Goal: Task Accomplishment & Management: Use online tool/utility

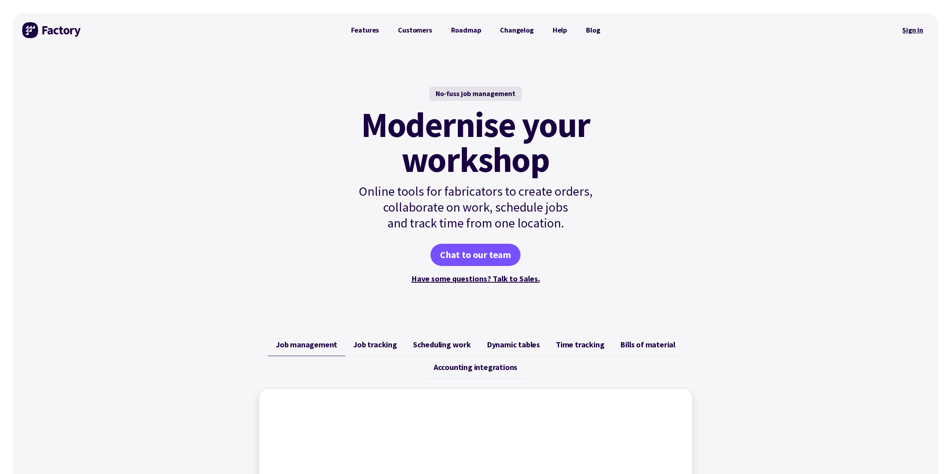
click at [905, 33] on link "Sign in" at bounding box center [913, 30] width 32 height 18
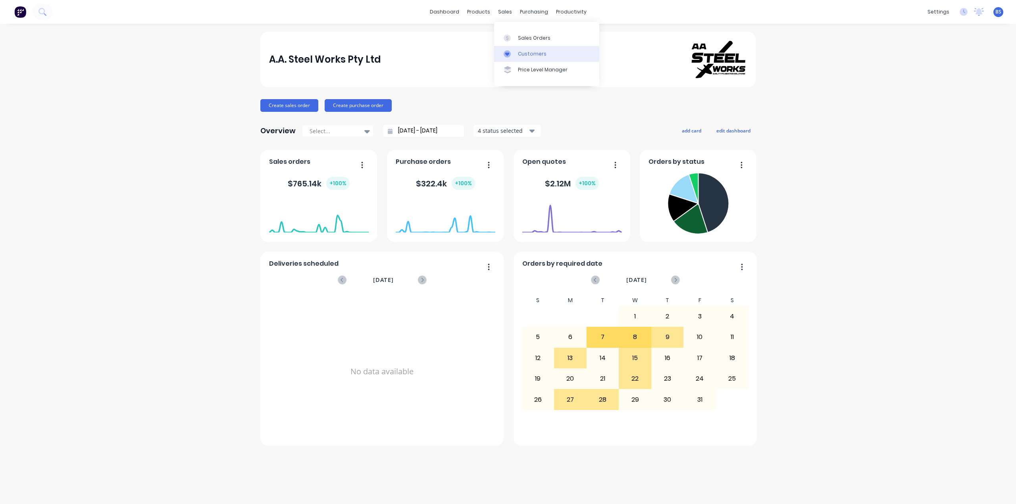
click at [515, 58] on link "Customers" at bounding box center [546, 54] width 105 height 16
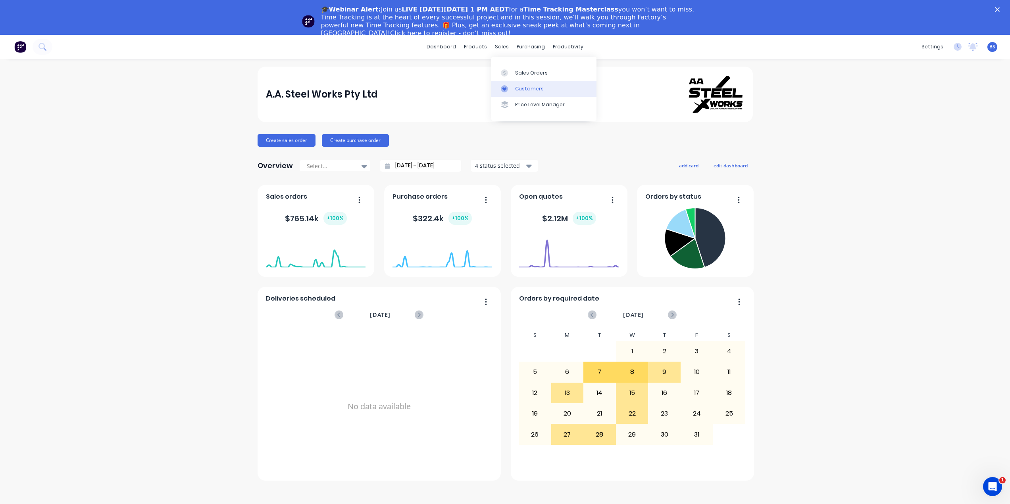
click at [522, 90] on div "Customers" at bounding box center [529, 88] width 29 height 7
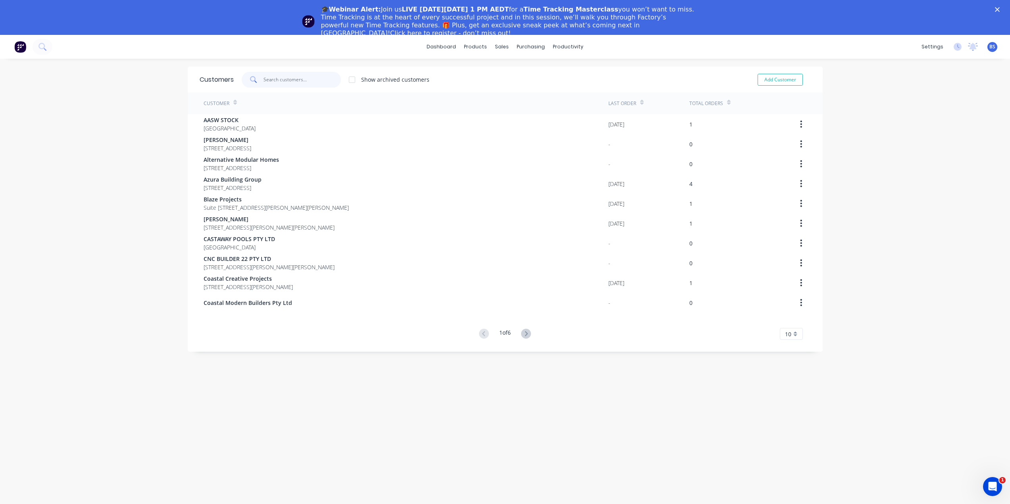
click at [279, 82] on input "text" at bounding box center [301, 80] width 77 height 16
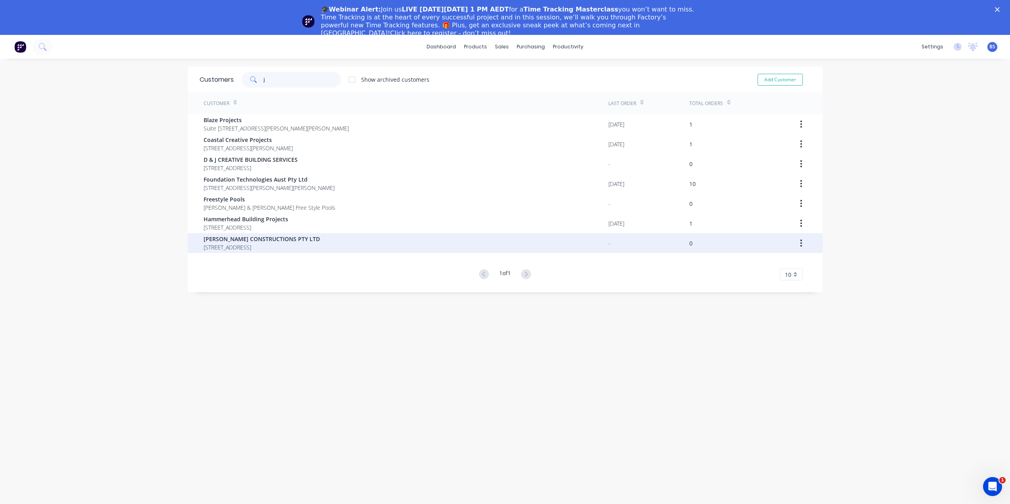
type input "j"
click at [205, 246] on span "1 Sandpiper Ave Port of Brisbane 4178" at bounding box center [262, 247] width 116 height 8
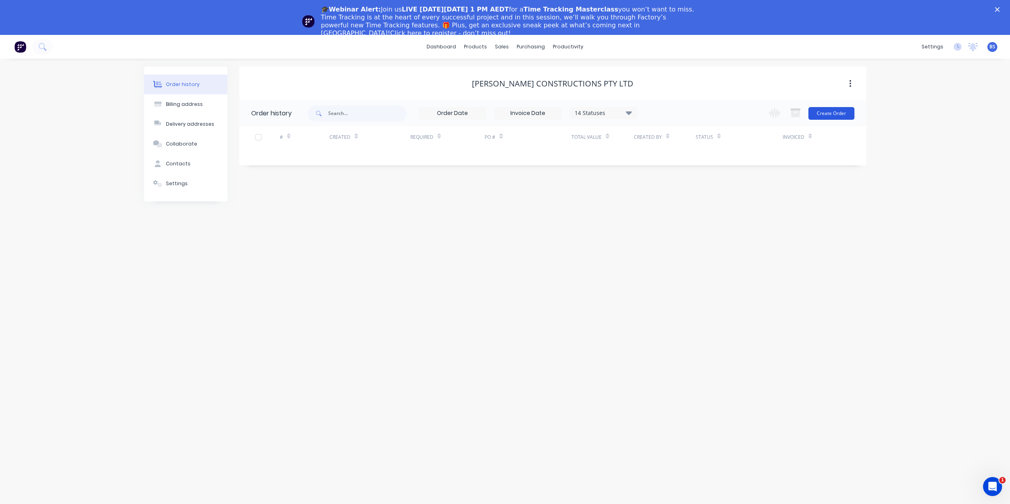
click at [831, 116] on button "Create Order" at bounding box center [831, 113] width 46 height 13
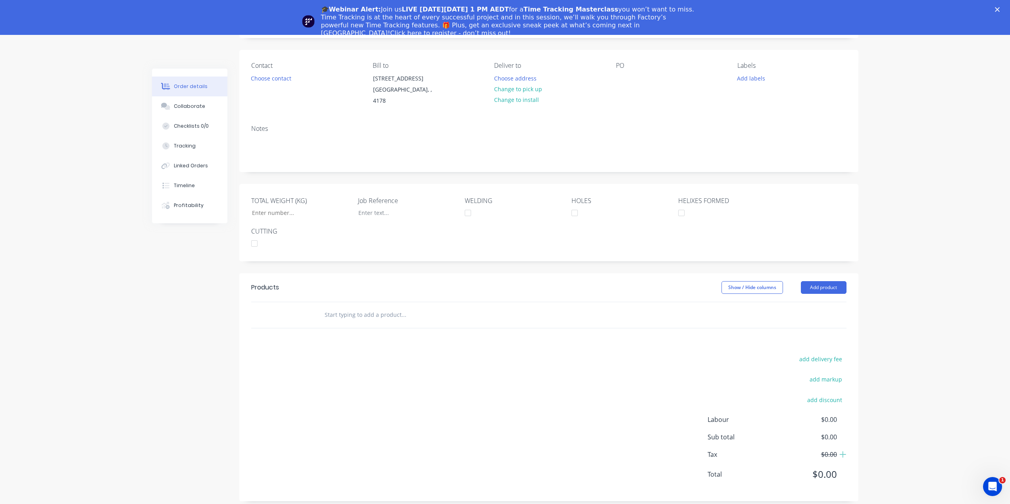
scroll to position [73, 0]
click at [822, 281] on button "Add product" at bounding box center [824, 287] width 46 height 13
click at [810, 317] on div "Basic product" at bounding box center [808, 323] width 61 height 12
click at [441, 307] on input "text" at bounding box center [403, 315] width 159 height 16
type input "e"
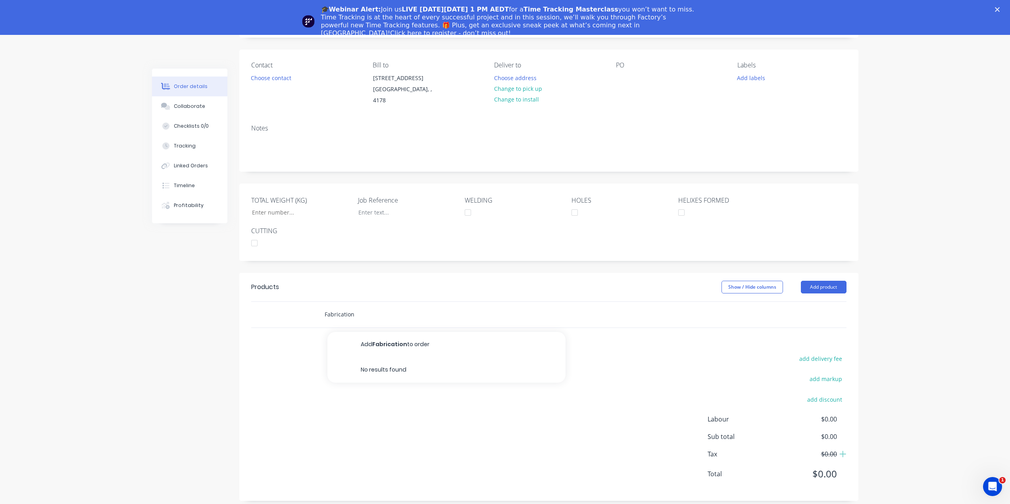
type input "Fabrication"
click at [393, 337] on button "Add Fabrication to order" at bounding box center [446, 344] width 238 height 25
click at [363, 307] on input "text" at bounding box center [403, 315] width 159 height 16
type input "Fabrication"
click at [373, 339] on button "Add Fabrication to order" at bounding box center [446, 344] width 238 height 25
